Goal: Book appointment/travel/reservation

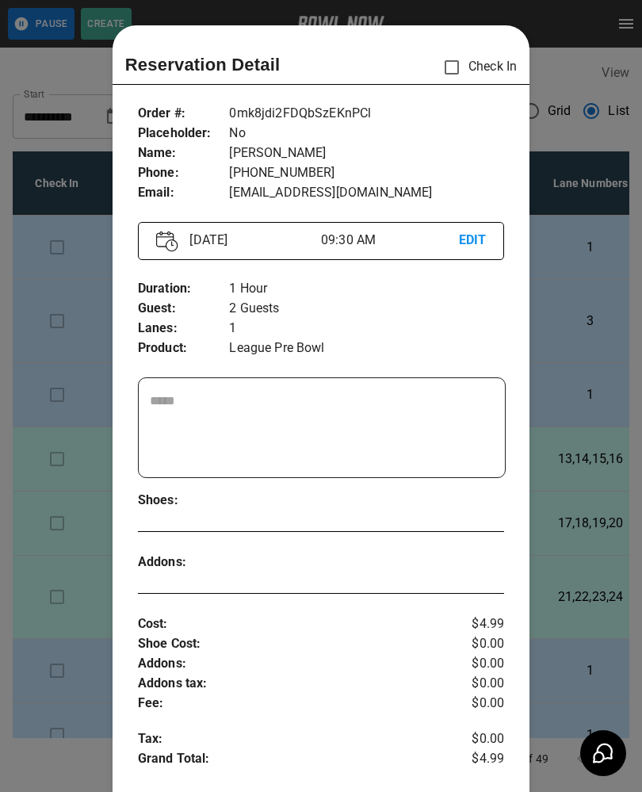
scroll to position [25, 0]
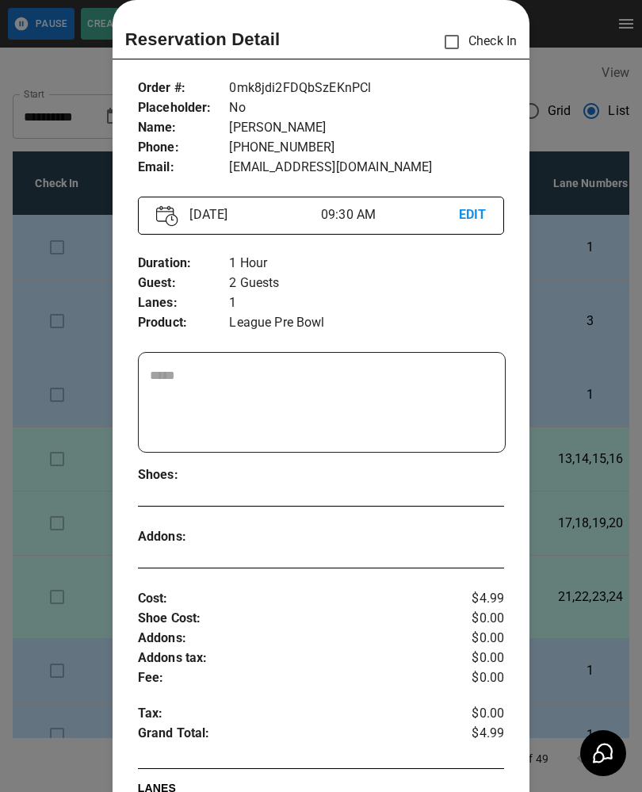
click at [12, 488] on div at bounding box center [321, 396] width 642 height 792
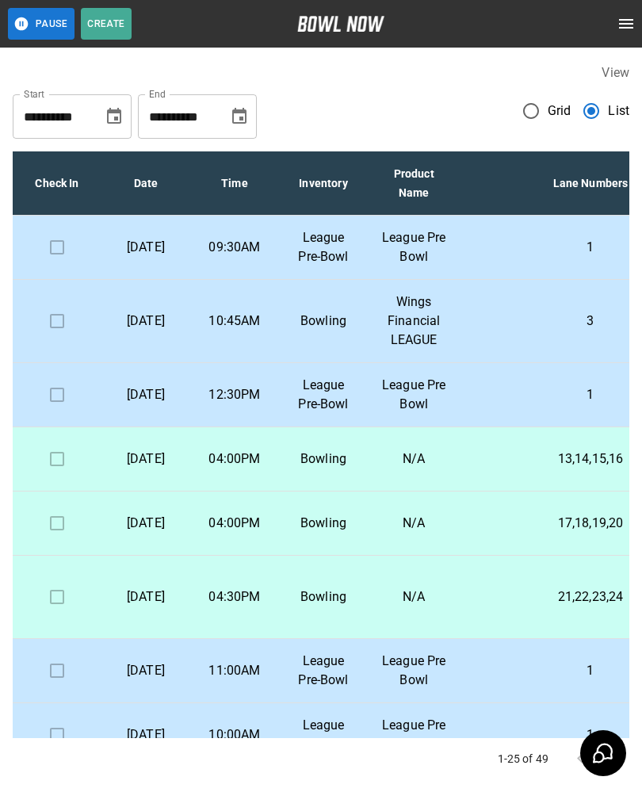
click at [136, 331] on p "[DATE]" at bounding box center [145, 321] width 63 height 19
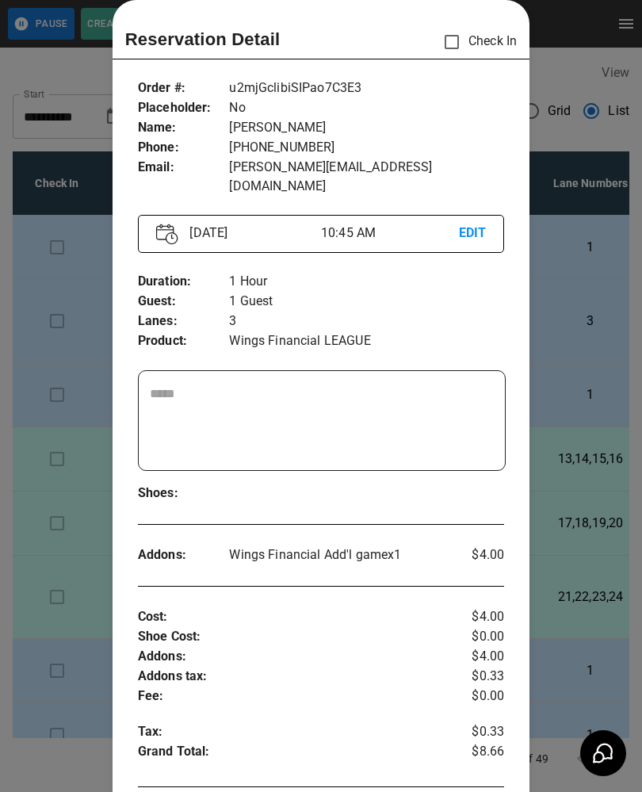
click at [36, 478] on div at bounding box center [321, 396] width 642 height 792
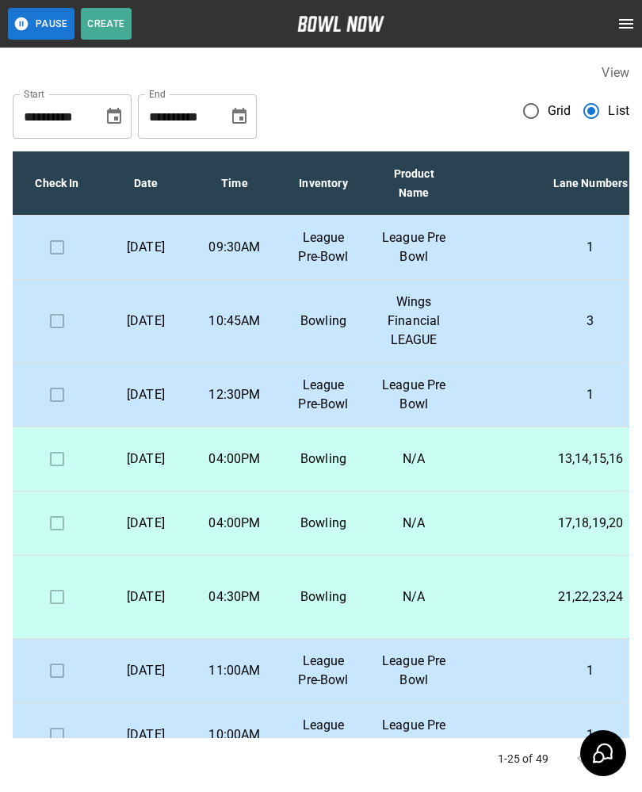
click at [153, 404] on p "[DATE]" at bounding box center [145, 394] width 63 height 19
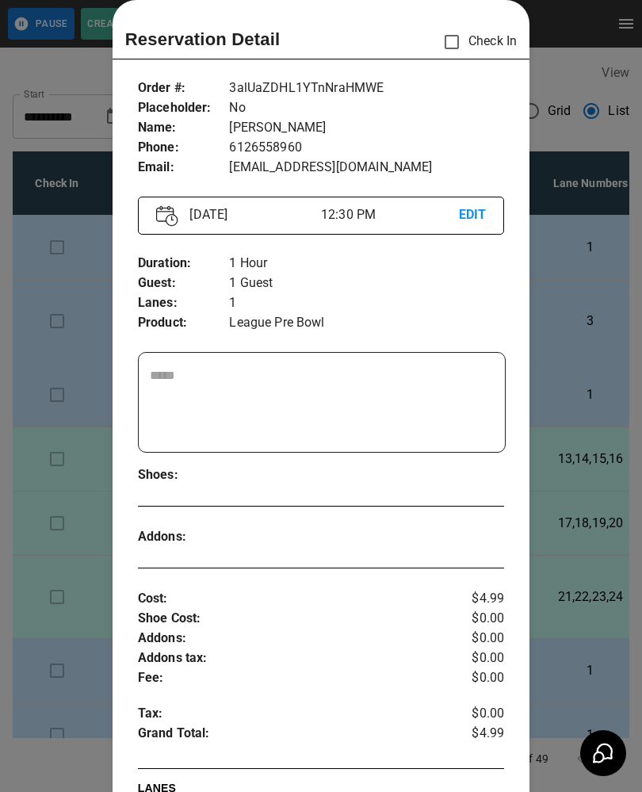
click at [34, 383] on div at bounding box center [321, 396] width 642 height 792
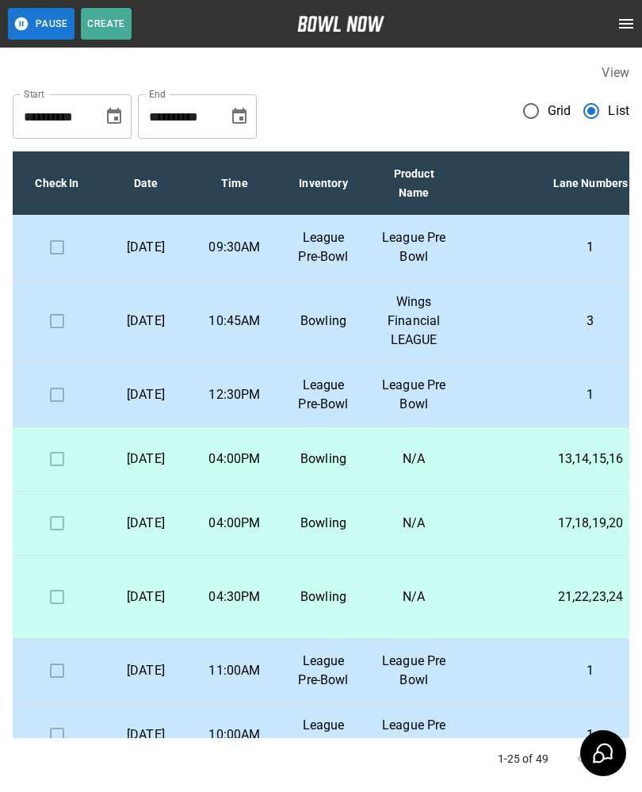
click at [285, 492] on td "Bowling" at bounding box center [323, 459] width 89 height 64
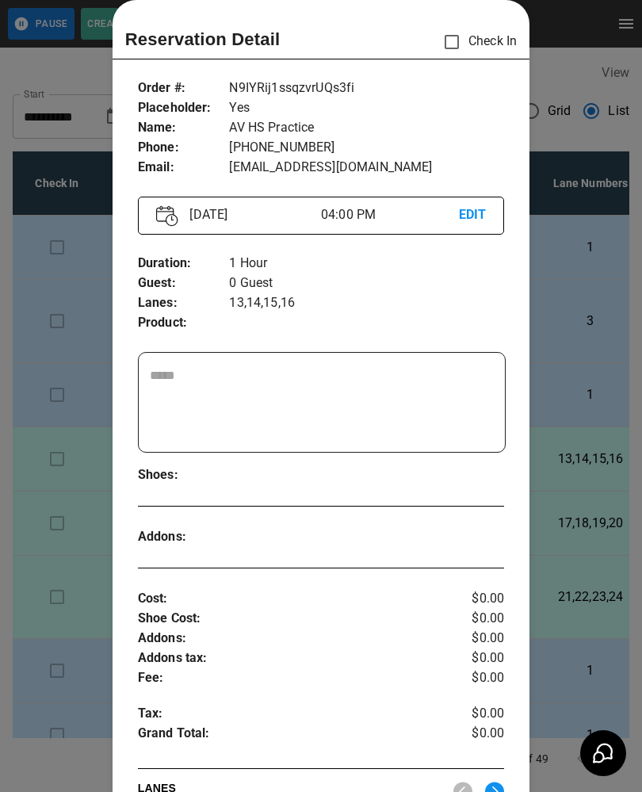
click at [52, 640] on div at bounding box center [321, 396] width 642 height 792
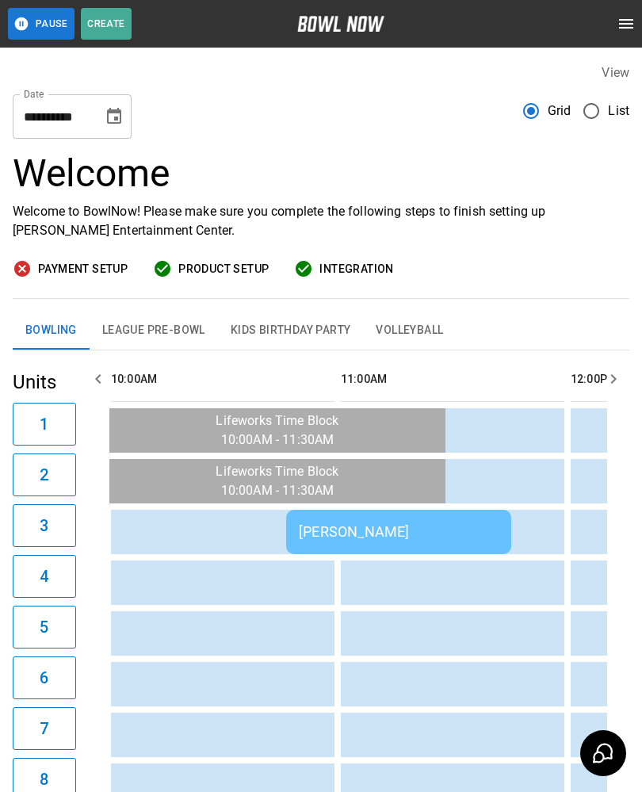
scroll to position [0, 0]
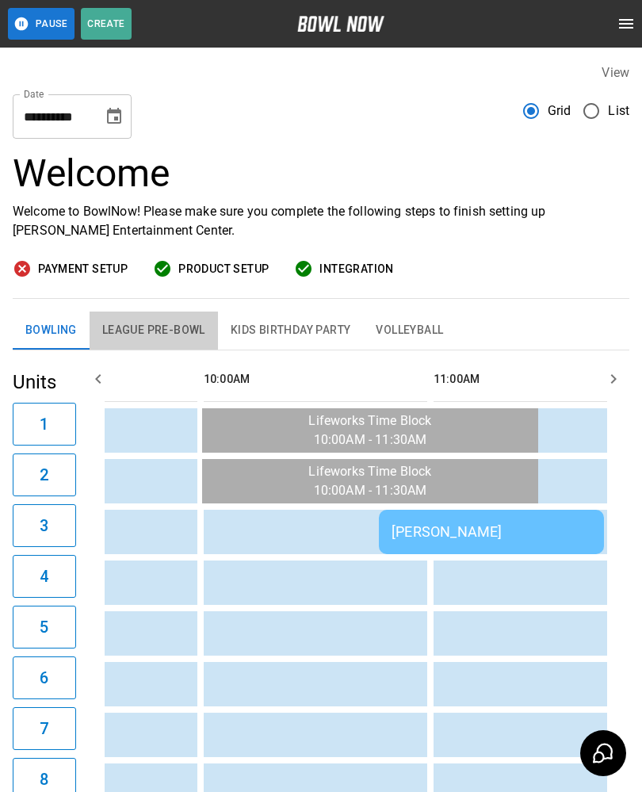
click at [155, 333] on button "League Pre-Bowl" at bounding box center [154, 331] width 128 height 38
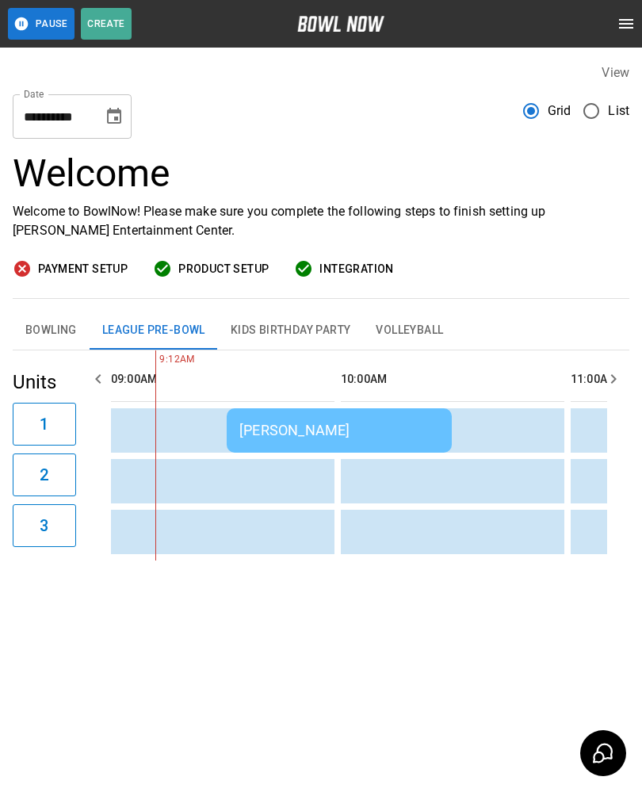
click at [49, 332] on button "Bowling" at bounding box center [51, 331] width 77 height 38
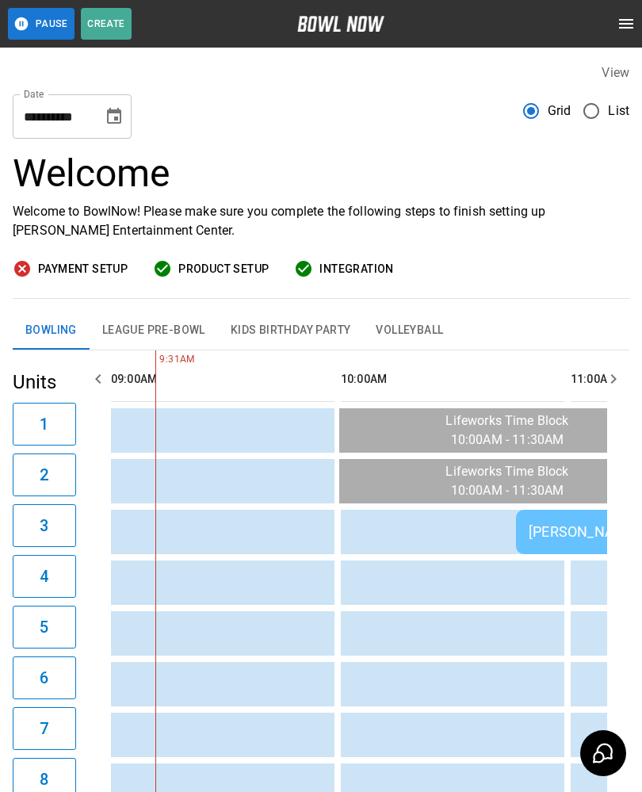
click at [152, 326] on button "League Pre-Bowl" at bounding box center [154, 331] width 128 height 38
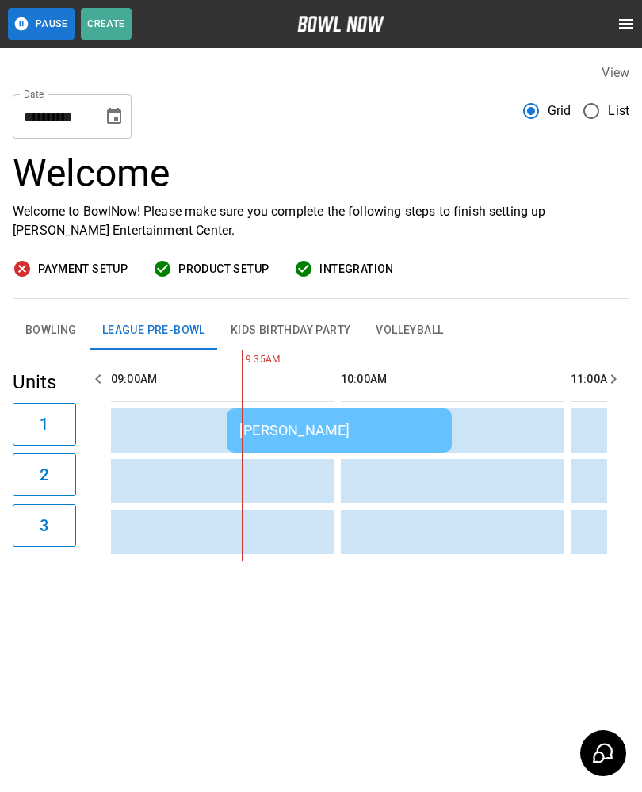
click at [285, 431] on div "[PERSON_NAME]" at bounding box center [339, 430] width 200 height 17
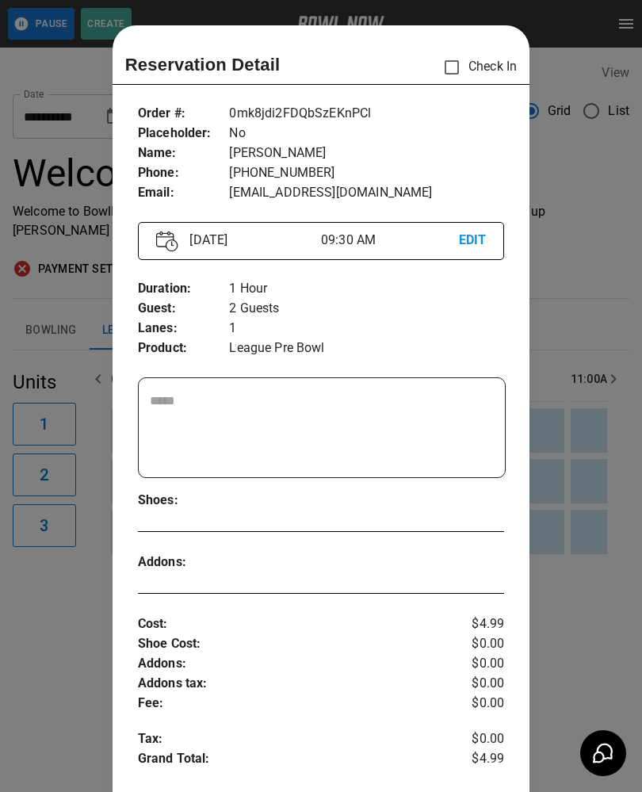
scroll to position [25, 0]
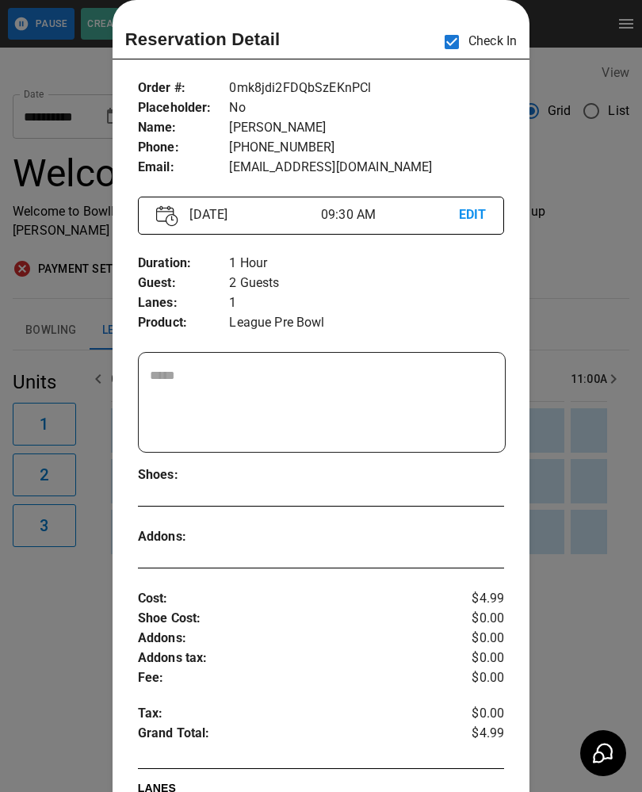
click at [47, 659] on div at bounding box center [321, 396] width 642 height 792
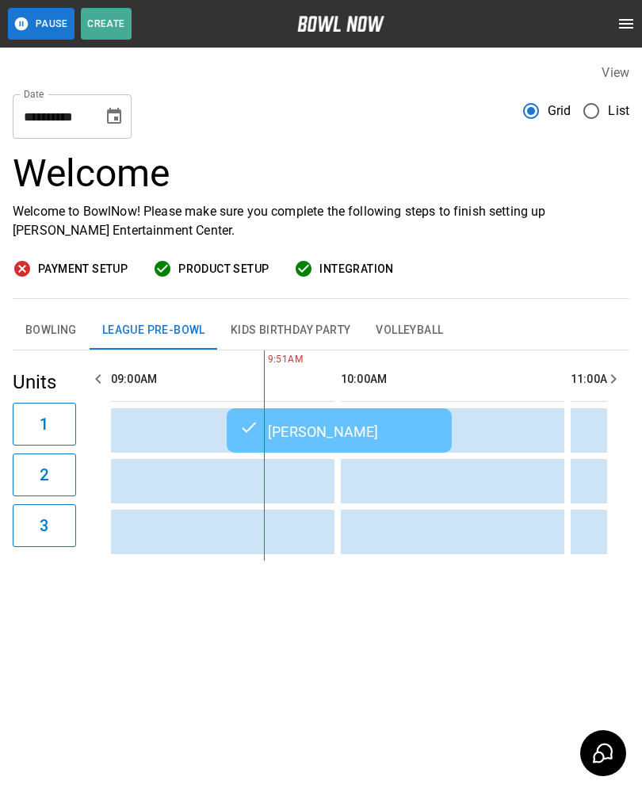
click at [113, 110] on icon "Choose date, selected date is Sep 8, 2025" at bounding box center [114, 116] width 14 height 16
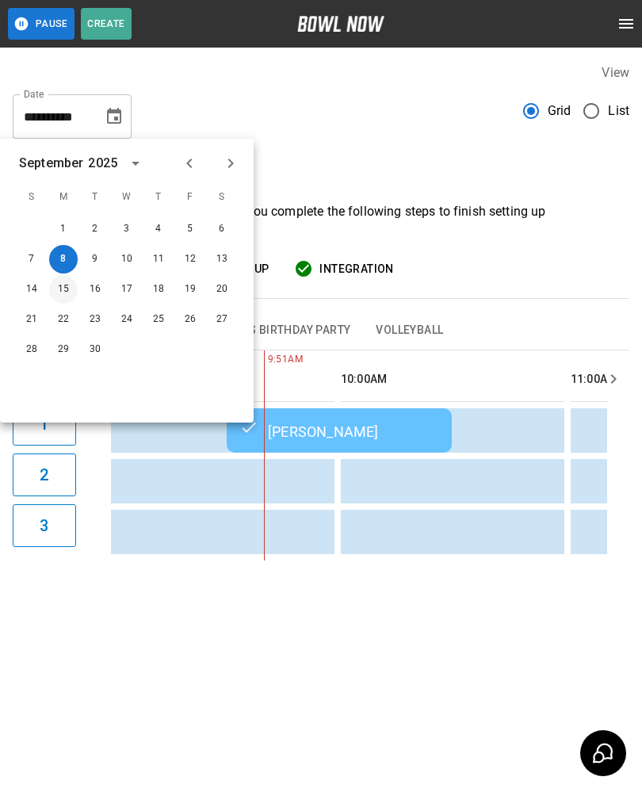
click at [60, 289] on button "15" at bounding box center [63, 289] width 29 height 29
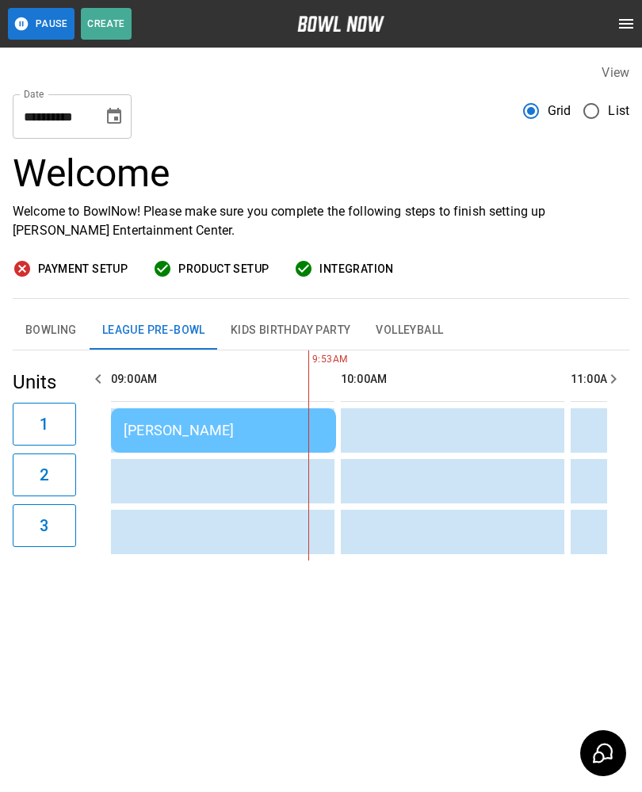
click at [43, 328] on button "Bowling" at bounding box center [51, 331] width 77 height 38
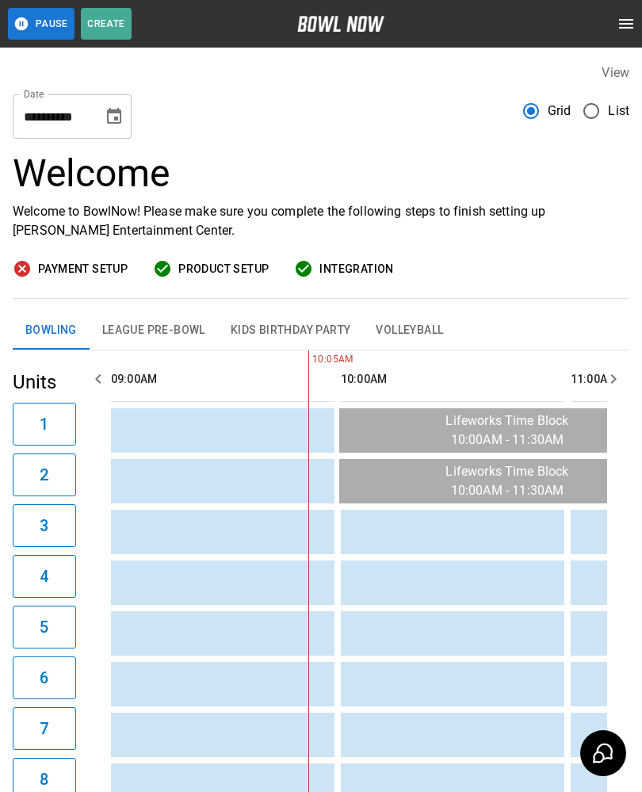
scroll to position [0, 230]
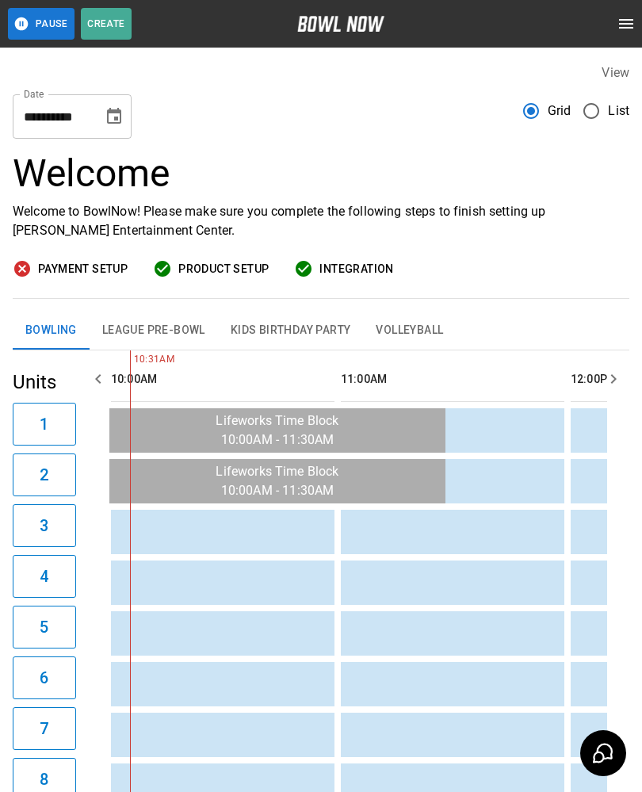
click at [139, 333] on button "League Pre-Bowl" at bounding box center [154, 331] width 128 height 38
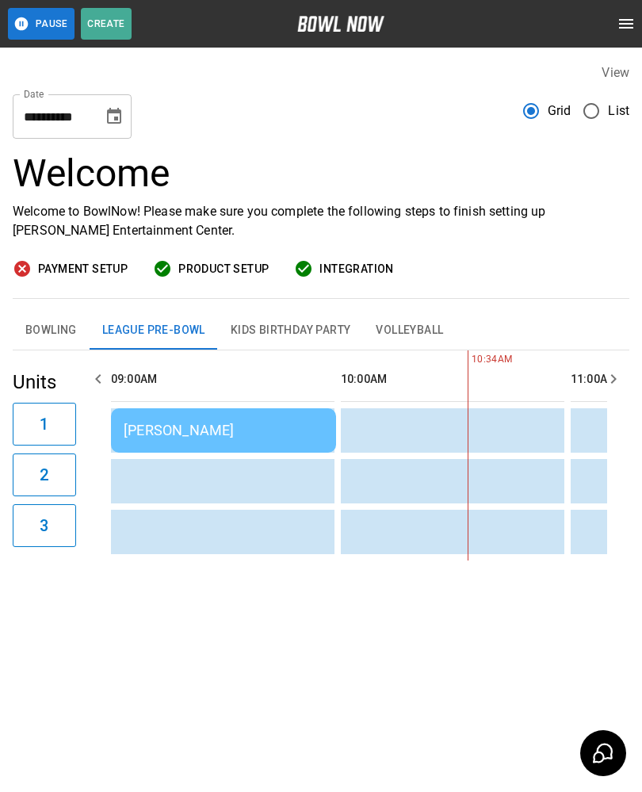
scroll to position [0, 0]
click at [105, 128] on button "Choose date, selected date is Sep 15, 2025" at bounding box center [114, 117] width 32 height 32
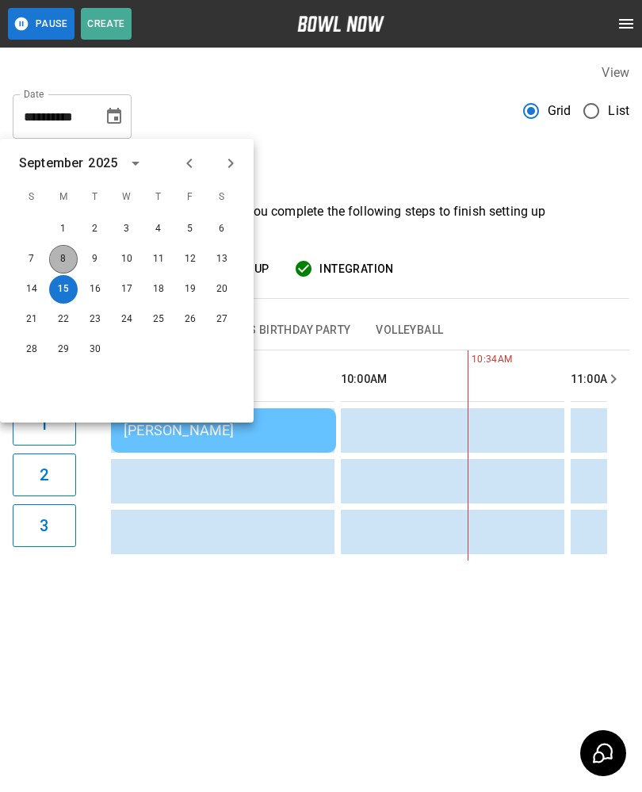
click at [56, 258] on button "8" at bounding box center [63, 259] width 29 height 29
type input "**********"
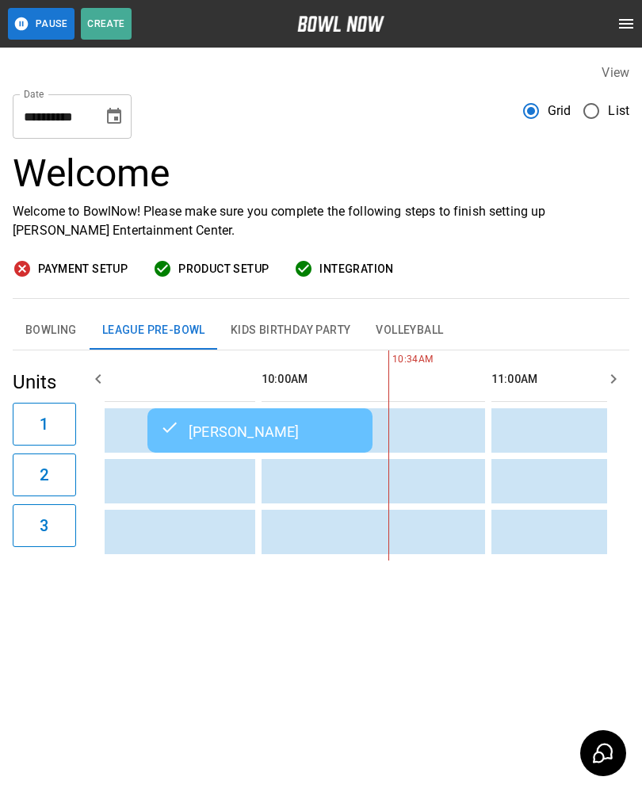
scroll to position [0, 248]
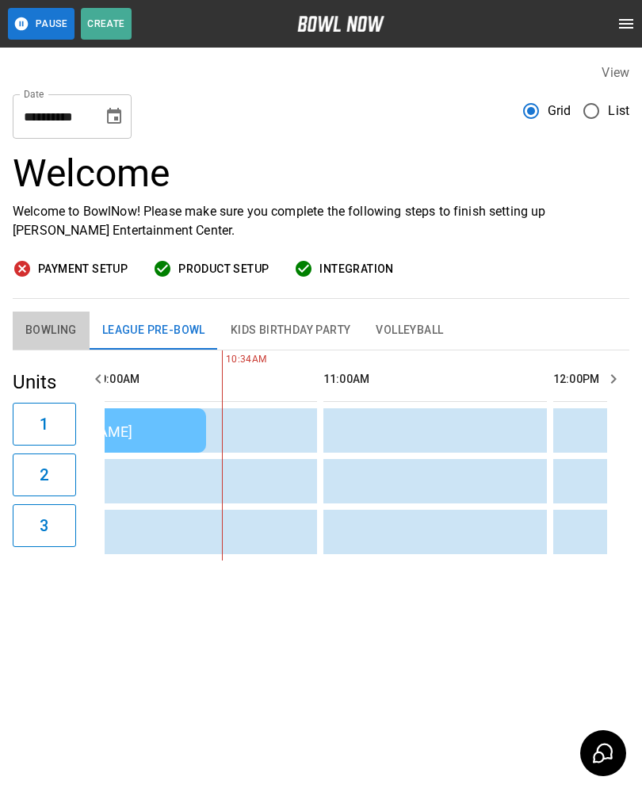
click at [40, 335] on button "Bowling" at bounding box center [51, 331] width 77 height 38
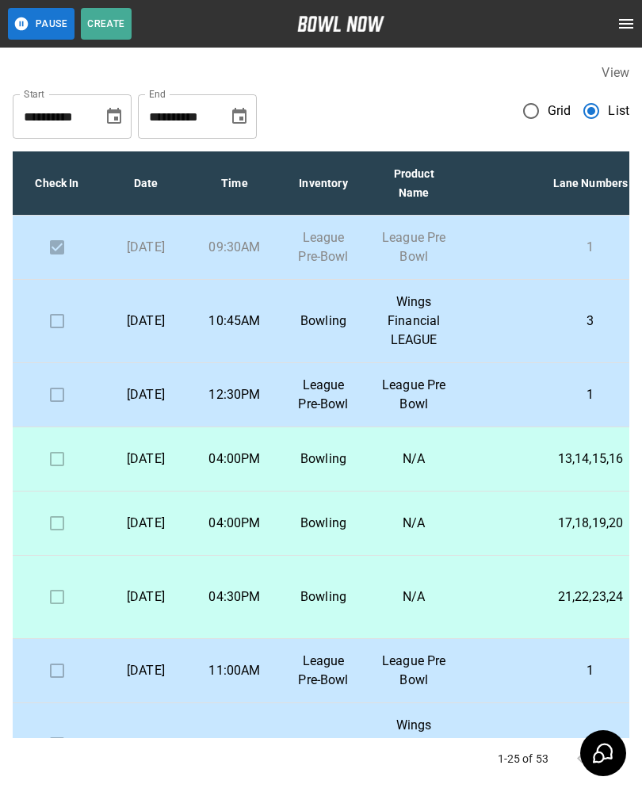
click at [405, 350] on p "Wings Financial LEAGUE" at bounding box center [414, 321] width 67 height 57
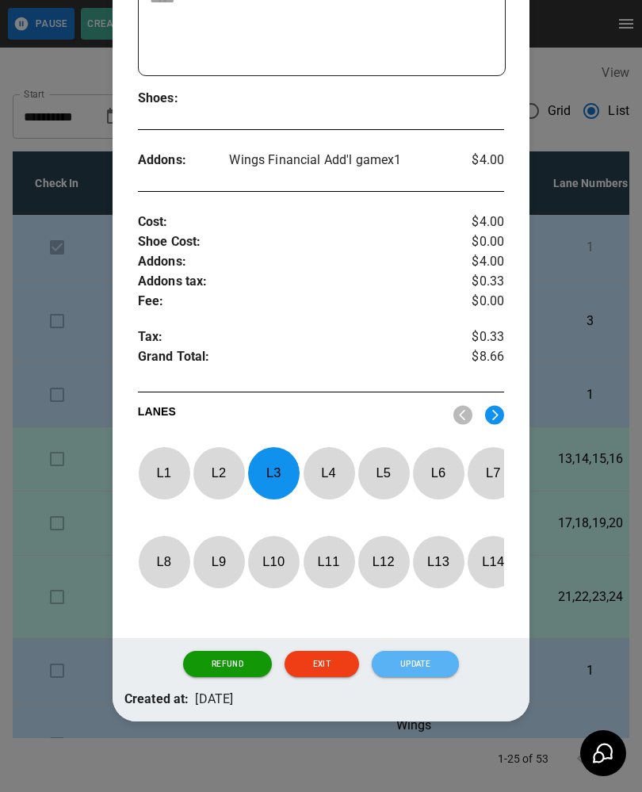
click at [426, 656] on button "Update" at bounding box center [415, 664] width 87 height 27
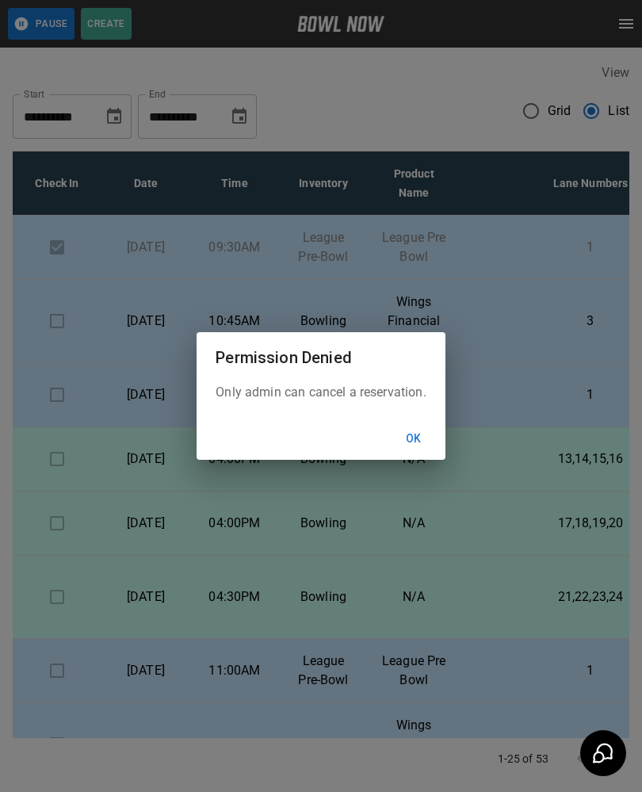
click at [416, 442] on button "Ok" at bounding box center [414, 438] width 51 height 29
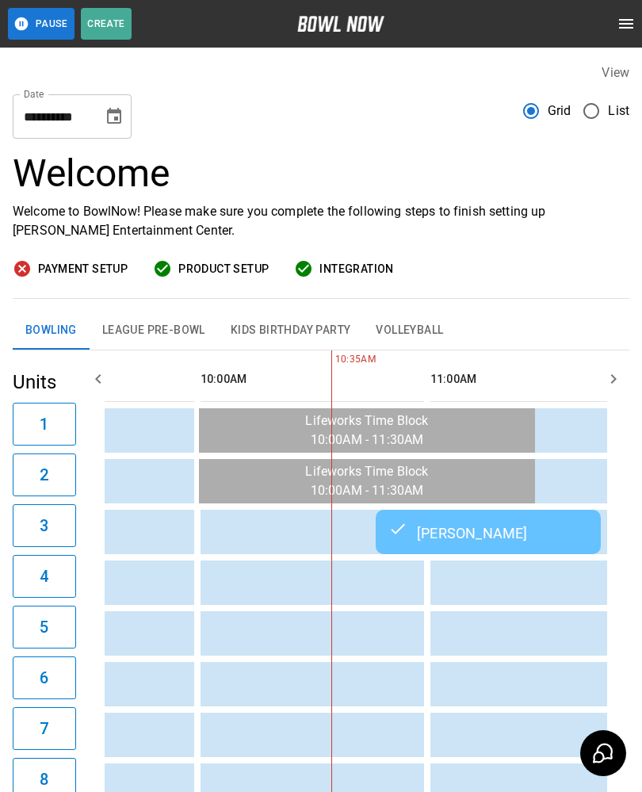
click at [135, 330] on button "League Pre-Bowl" at bounding box center [154, 331] width 128 height 38
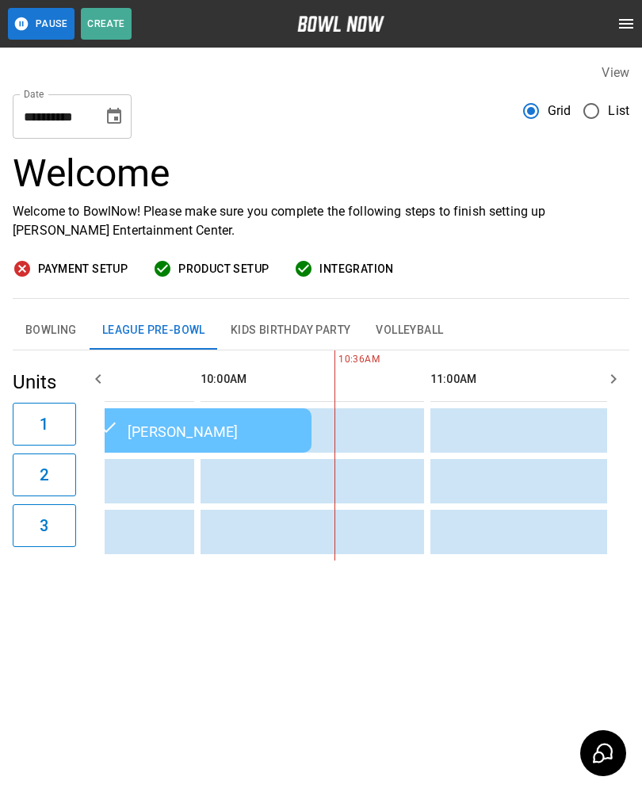
click at [114, 107] on icon "Choose date, selected date is Sep 8, 2025" at bounding box center [114, 116] width 19 height 19
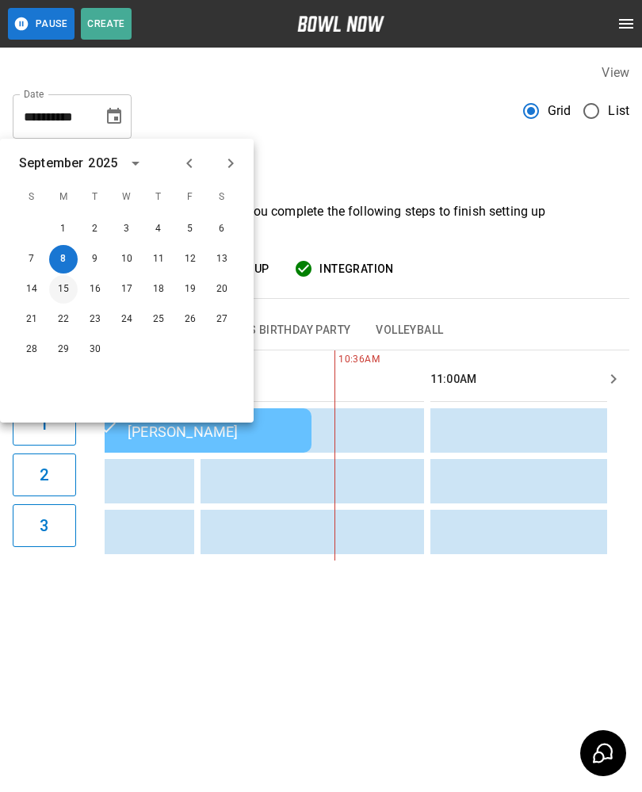
click at [67, 289] on button "15" at bounding box center [63, 289] width 29 height 29
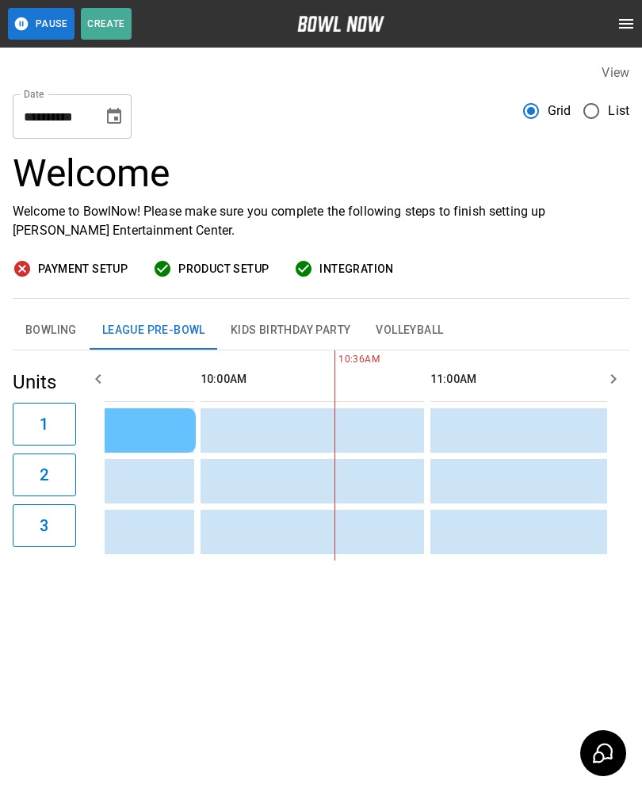
type input "**********"
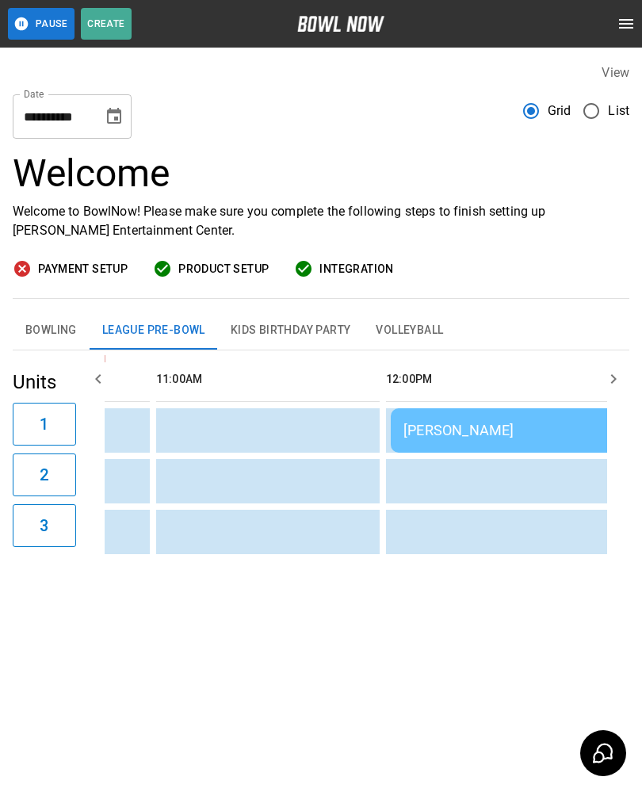
scroll to position [0, 454]
